Goal: Check status: Check status

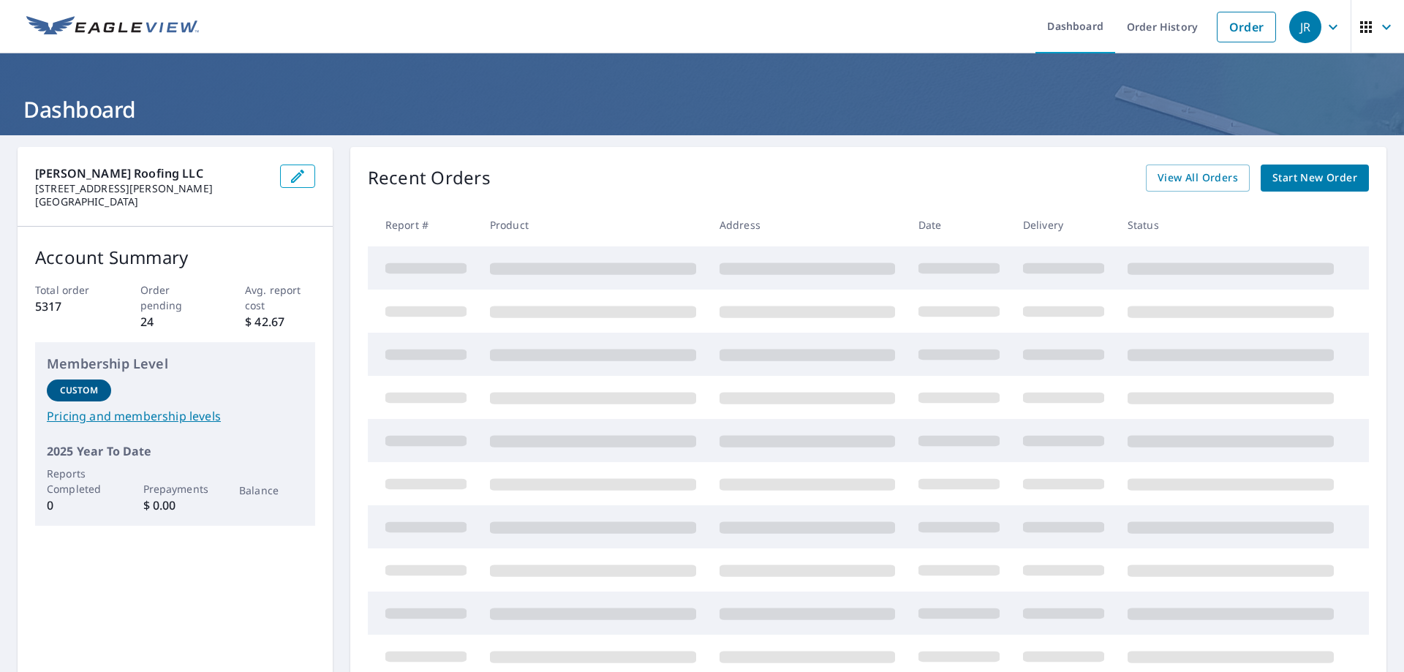
click at [1213, 173] on span "View All Orders" at bounding box center [1198, 178] width 80 height 18
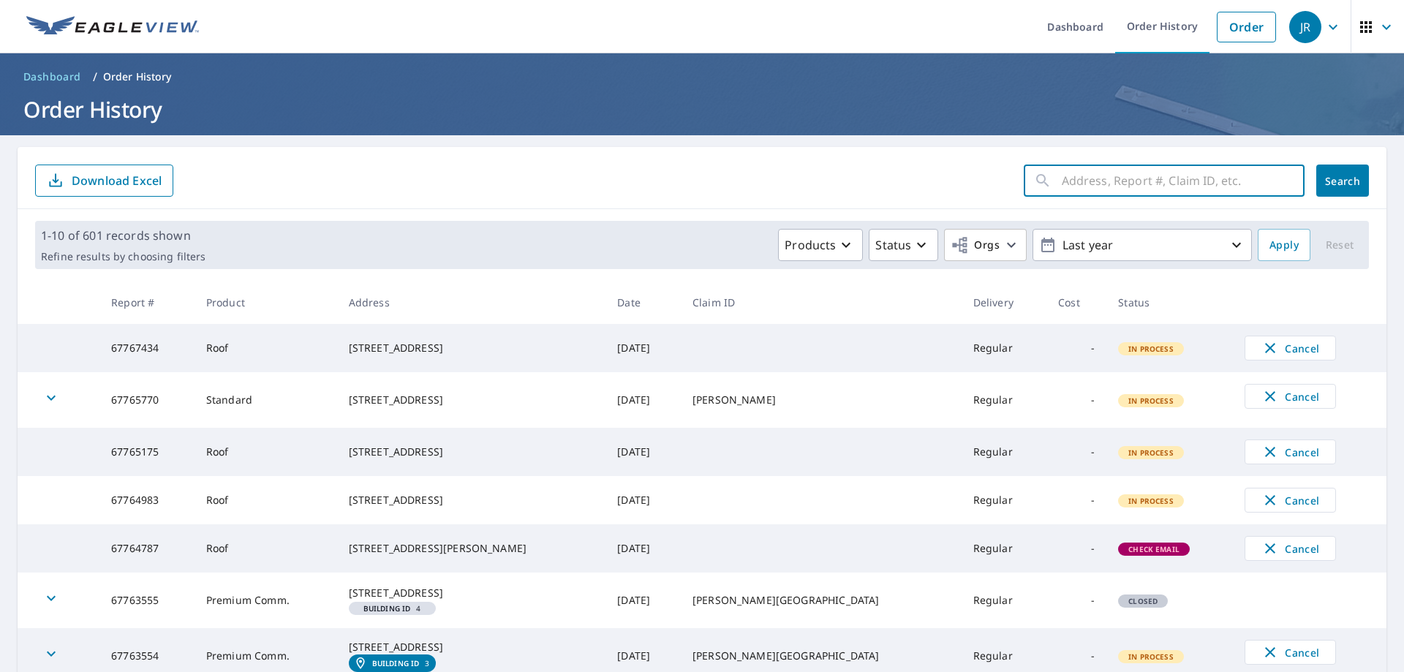
click at [1166, 178] on input "text" at bounding box center [1183, 180] width 243 height 41
type input "66224990"
click at [1336, 188] on button "Search" at bounding box center [1343, 181] width 53 height 32
